Goal: Find contact information: Find contact information

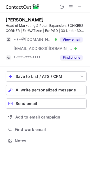
scroll to position [137, 90]
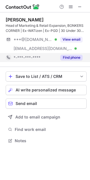
click at [70, 59] on button "Find phone" at bounding box center [71, 58] width 22 height 6
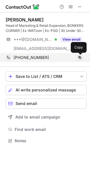
click at [80, 57] on span at bounding box center [79, 57] width 5 height 5
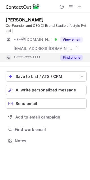
click at [70, 57] on button "Find phone" at bounding box center [71, 58] width 22 height 6
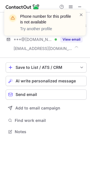
scroll to position [128, 90]
click at [80, 15] on span at bounding box center [81, 15] width 5 height 6
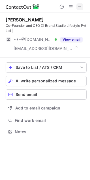
click at [81, 7] on span at bounding box center [79, 7] width 5 height 5
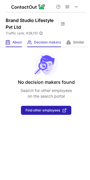
click at [20, 46] on div "About About Company" at bounding box center [14, 42] width 16 height 9
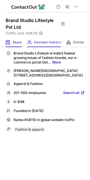
click at [37, 42] on span "Decision makers" at bounding box center [47, 42] width 27 height 5
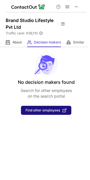
click at [44, 113] on button "Find other employees" at bounding box center [46, 110] width 50 height 9
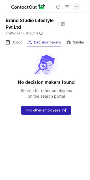
click at [76, 7] on span at bounding box center [76, 7] width 5 height 5
